Goal: Task Accomplishment & Management: Use online tool/utility

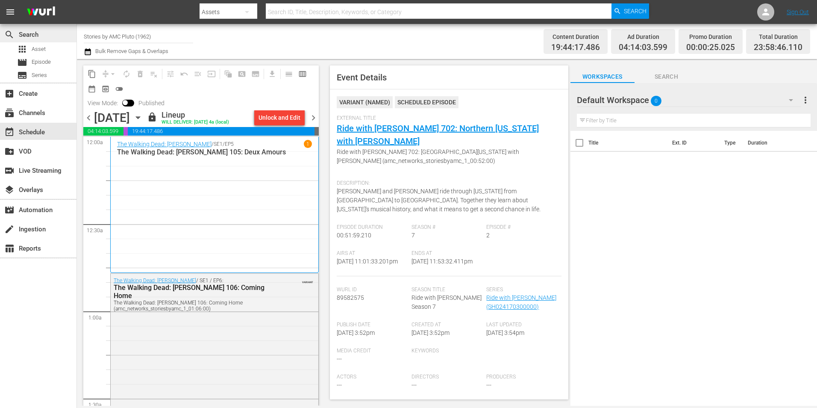
scroll to position [3886, 0]
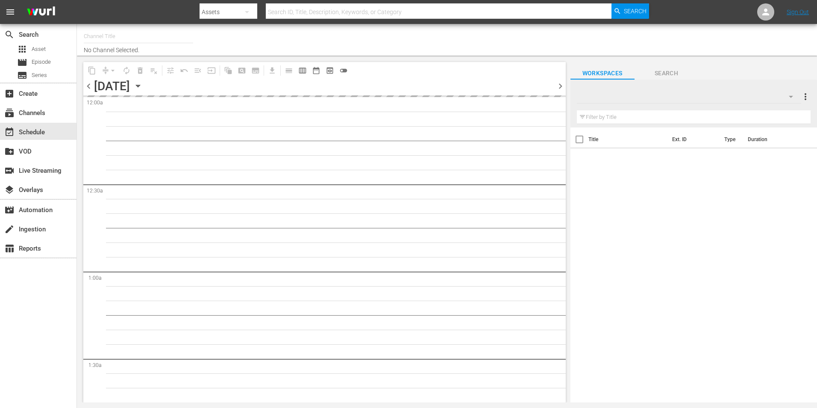
type input "Stories by AMC Pluto (1962)"
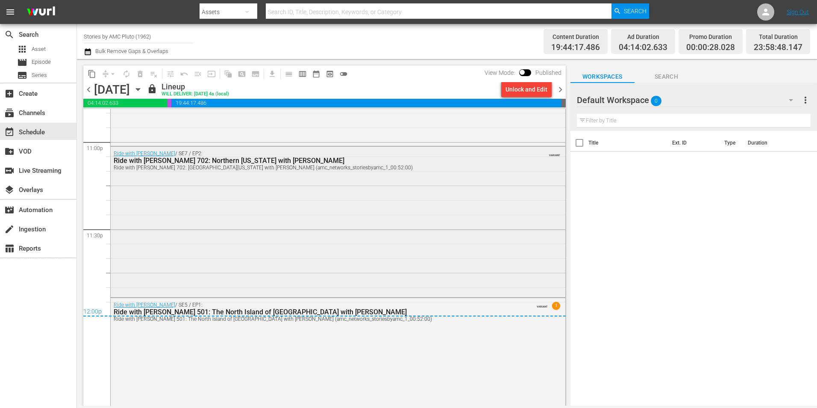
scroll to position [3934, 0]
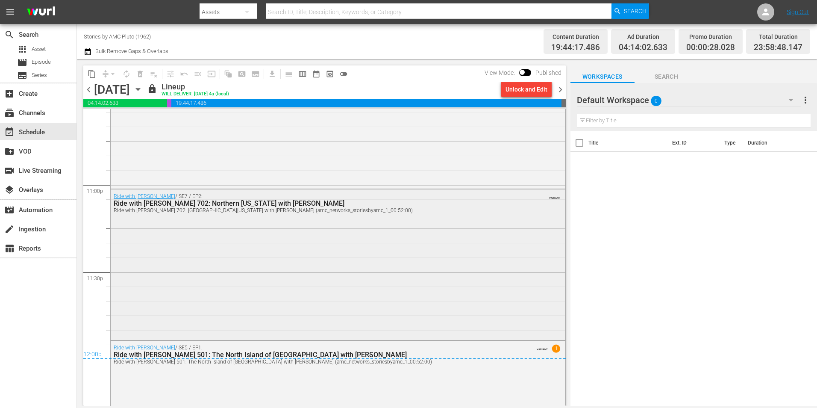
click at [268, 225] on div "Ride with Norman Reedus / SE7 / EP2: Ride with Norman Reedus 702: Northern Geor…" at bounding box center [338, 263] width 455 height 149
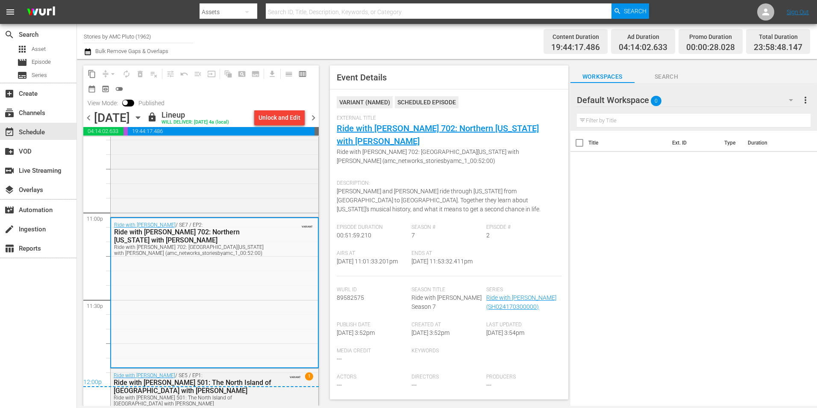
click at [733, 214] on div "Title Ext. ID Type Duration" at bounding box center [693, 269] width 247 height 276
click at [143, 118] on icon "button" at bounding box center [137, 117] width 9 height 9
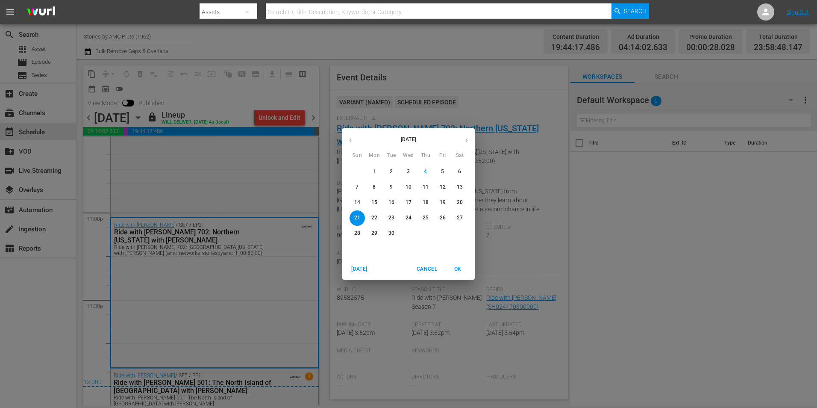
click at [354, 201] on span "14" at bounding box center [356, 202] width 15 height 7
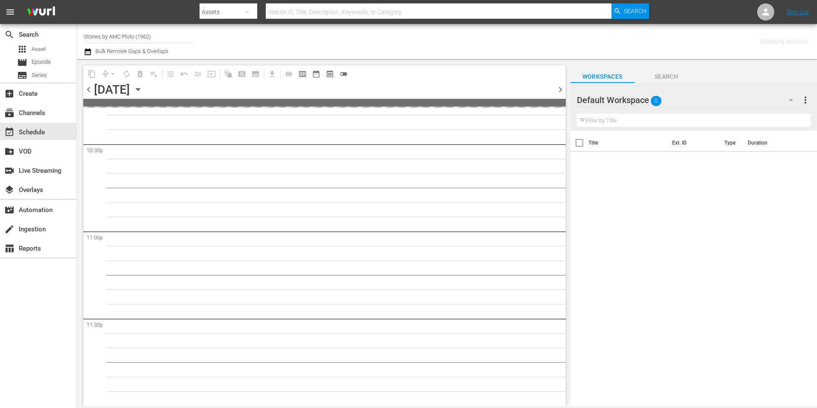
scroll to position [3886, 0]
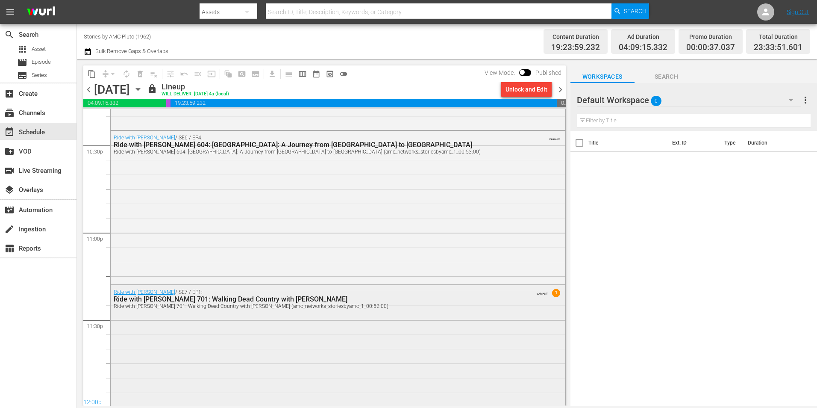
click at [192, 317] on div "Ride with Norman Reedus / SE7 / EP1: Ride with Norman Reedus 701: Walking Dead …" at bounding box center [338, 359] width 455 height 149
